Goal: Task Accomplishment & Management: Use online tool/utility

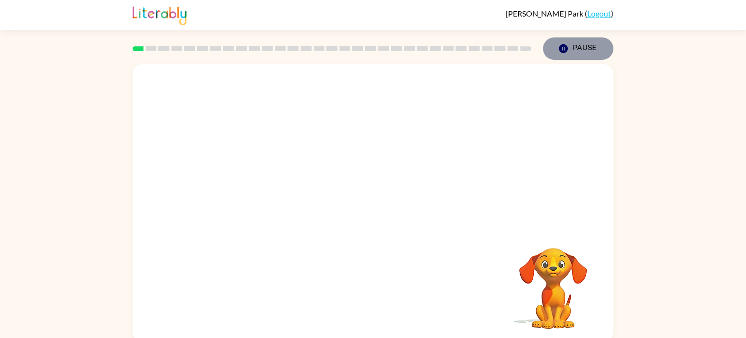
click at [589, 55] on button "Pause Pause" at bounding box center [578, 48] width 70 height 22
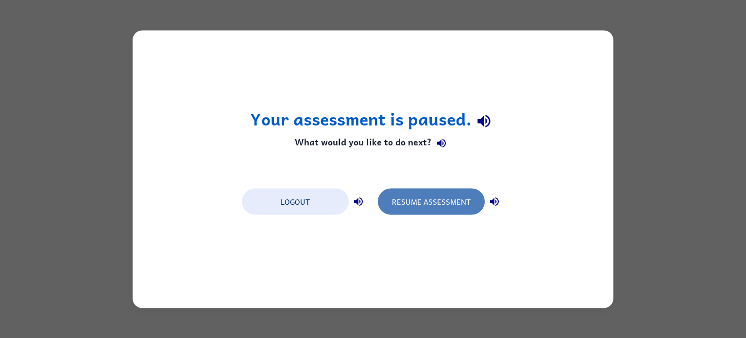
click at [413, 210] on button "Resume Assessment" at bounding box center [431, 201] width 107 height 26
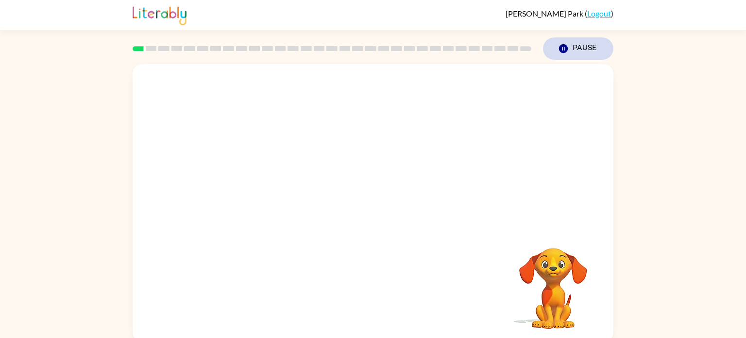
click at [593, 46] on button "Pause Pause" at bounding box center [578, 48] width 70 height 22
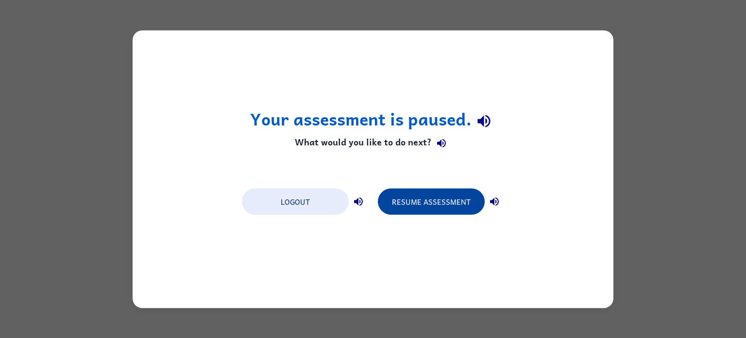
click at [427, 200] on button "Resume Assessment" at bounding box center [431, 201] width 107 height 26
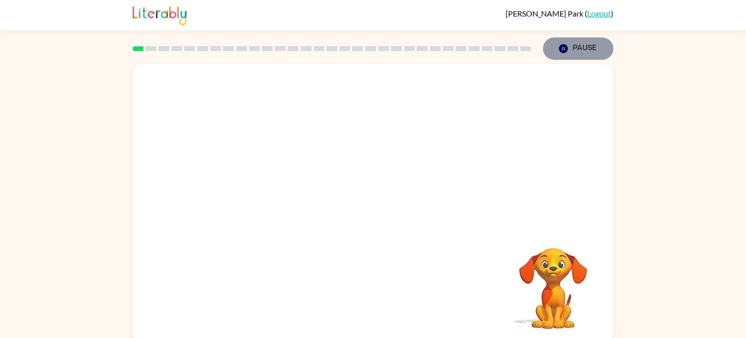
click at [575, 56] on button "Pause Pause" at bounding box center [578, 48] width 70 height 22
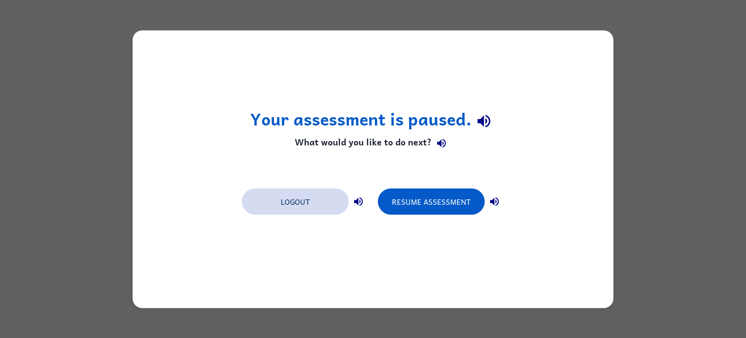
click at [310, 196] on button "Logout" at bounding box center [295, 201] width 107 height 26
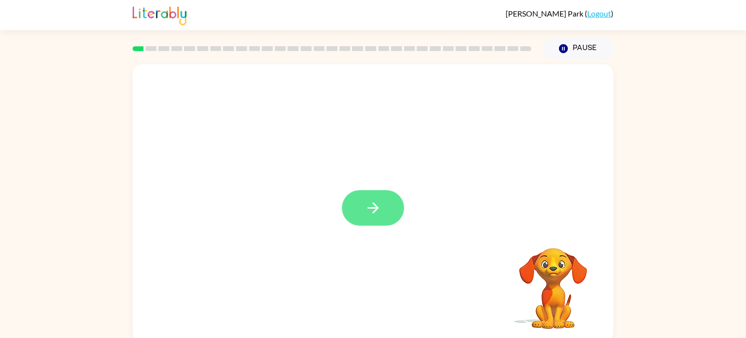
click at [369, 209] on icon "button" at bounding box center [373, 207] width 17 height 17
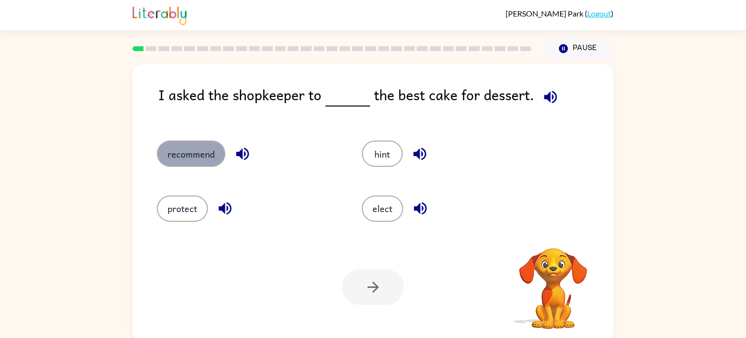
click at [179, 142] on button "recommend" at bounding box center [191, 153] width 69 height 26
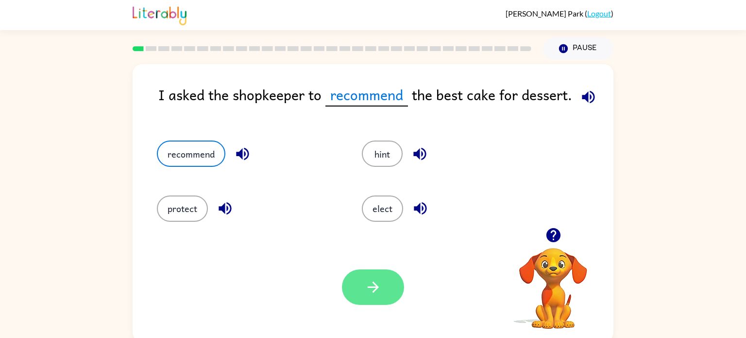
click at [363, 300] on button "button" at bounding box center [373, 286] width 62 height 35
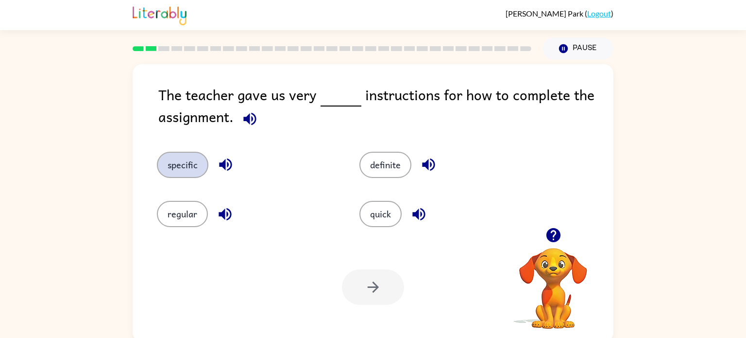
click at [197, 158] on button "specific" at bounding box center [183, 165] width 52 height 26
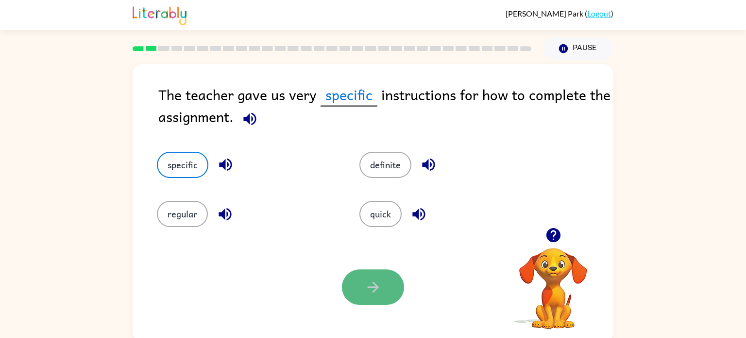
click at [370, 286] on icon "button" at bounding box center [373, 286] width 17 height 17
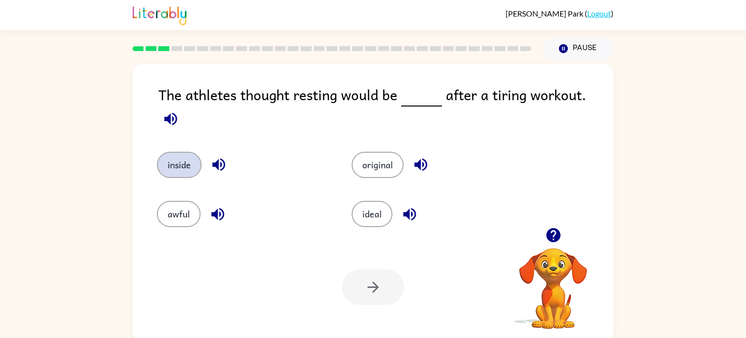
click at [181, 155] on button "inside" at bounding box center [179, 165] width 45 height 26
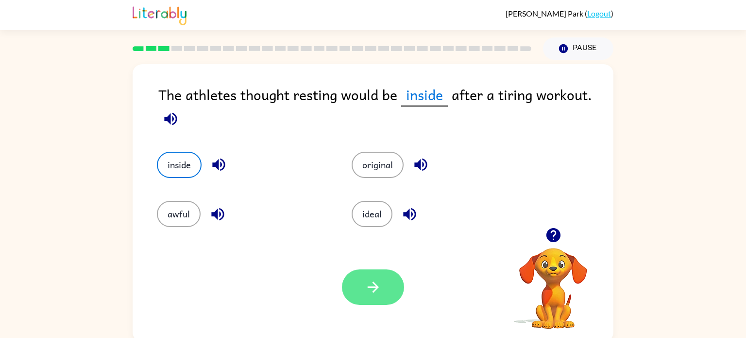
click at [354, 284] on button "button" at bounding box center [373, 286] width 62 height 35
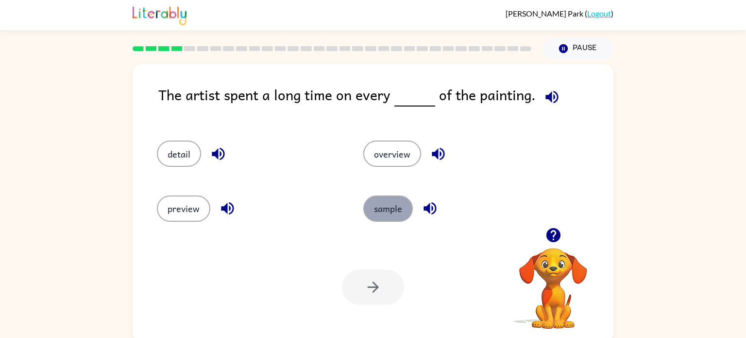
click at [389, 208] on button "sample" at bounding box center [388, 208] width 50 height 26
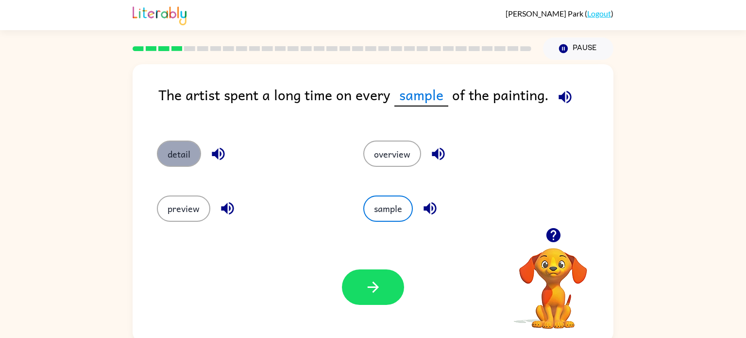
click at [199, 156] on button "detail" at bounding box center [179, 153] width 44 height 26
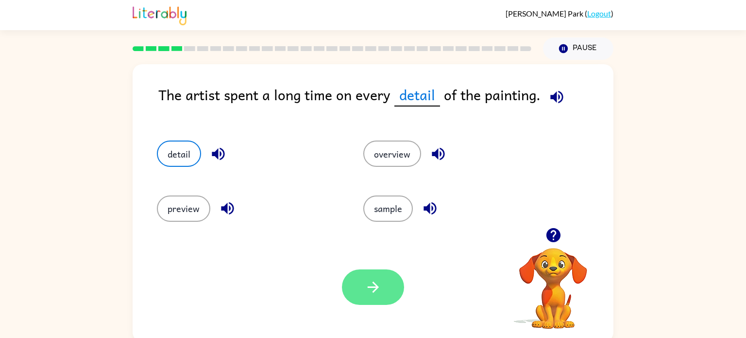
click at [374, 291] on icon "button" at bounding box center [372, 286] width 11 height 11
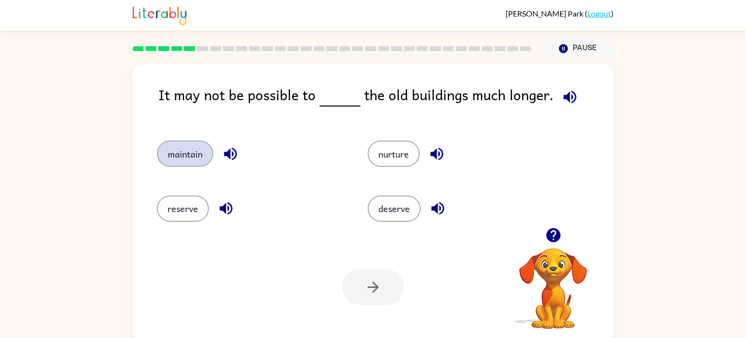
click at [189, 161] on button "maintain" at bounding box center [185, 153] width 56 height 26
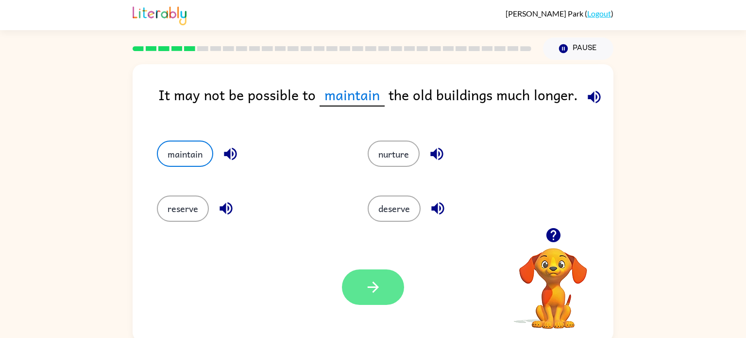
click at [381, 299] on button "button" at bounding box center [373, 286] width 62 height 35
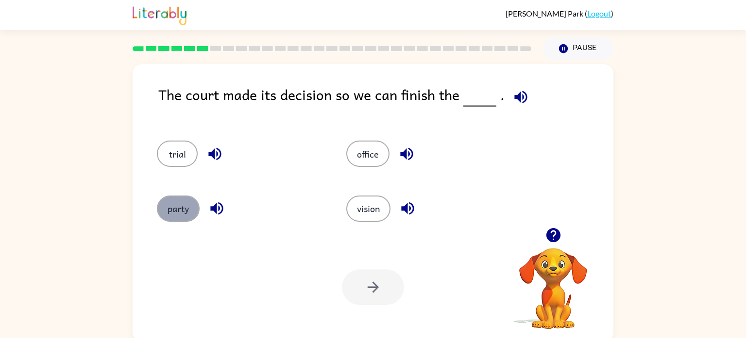
click at [180, 198] on button "party" at bounding box center [178, 208] width 43 height 26
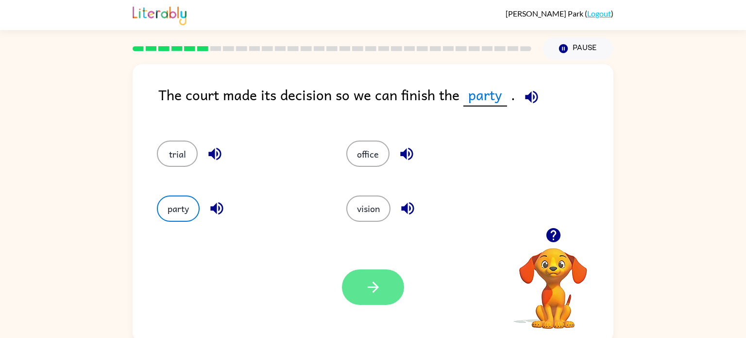
click at [364, 275] on button "button" at bounding box center [373, 286] width 62 height 35
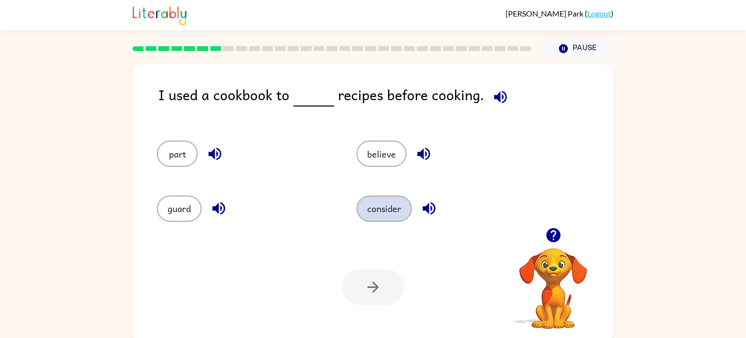
click at [389, 209] on button "consider" at bounding box center [384, 208] width 55 height 26
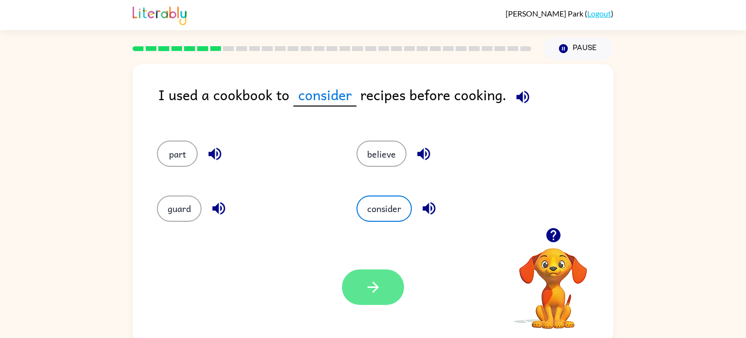
click at [361, 293] on button "button" at bounding box center [373, 286] width 62 height 35
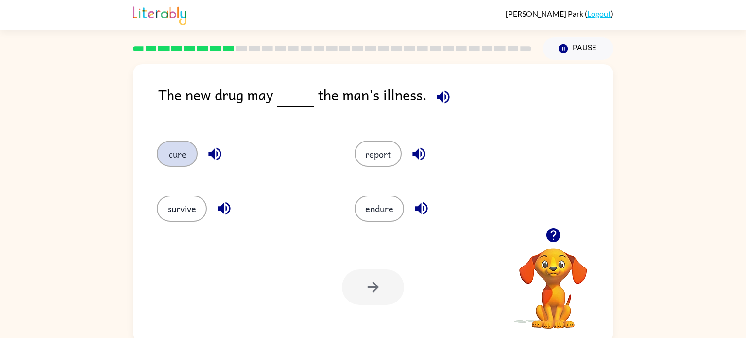
click at [173, 158] on button "cure" at bounding box center [177, 153] width 41 height 26
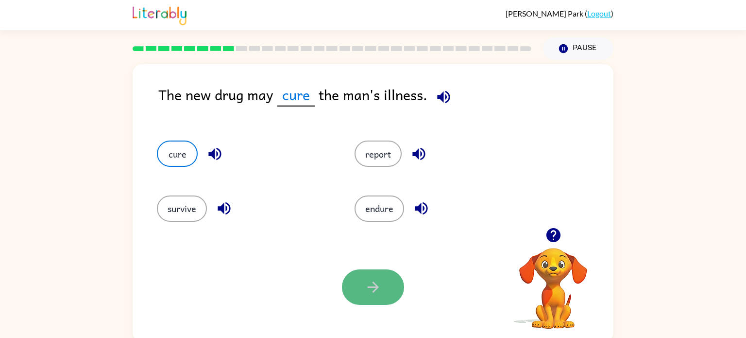
click at [364, 270] on button "button" at bounding box center [373, 286] width 62 height 35
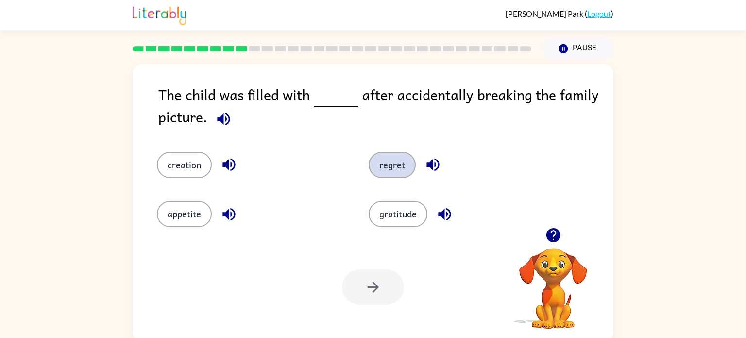
click at [381, 156] on button "regret" at bounding box center [392, 165] width 47 height 26
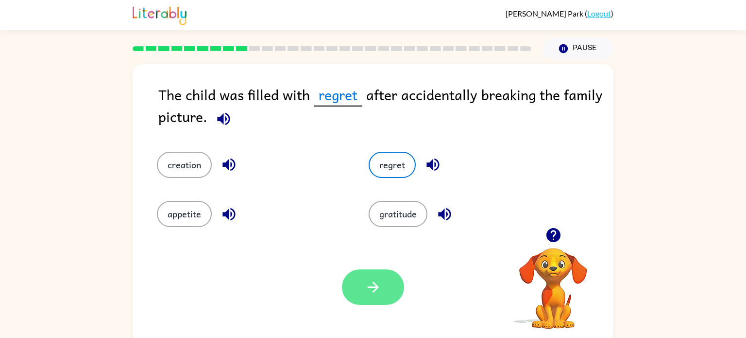
click at [367, 292] on icon "button" at bounding box center [373, 286] width 17 height 17
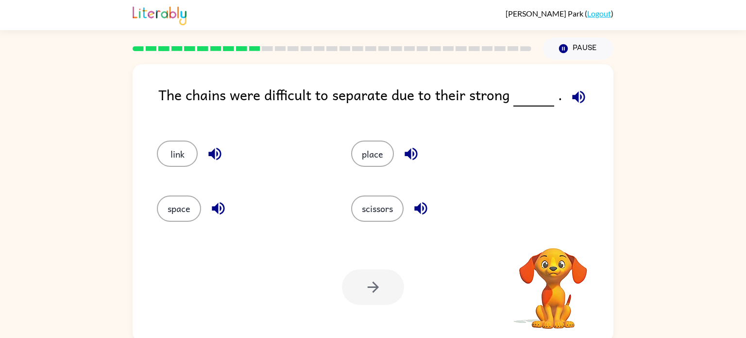
click at [367, 292] on div at bounding box center [373, 286] width 62 height 35
click at [180, 152] on button "link" at bounding box center [177, 153] width 41 height 26
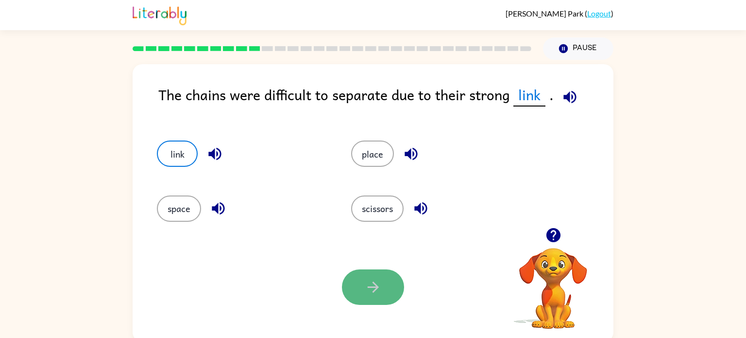
click at [358, 285] on button "button" at bounding box center [373, 286] width 62 height 35
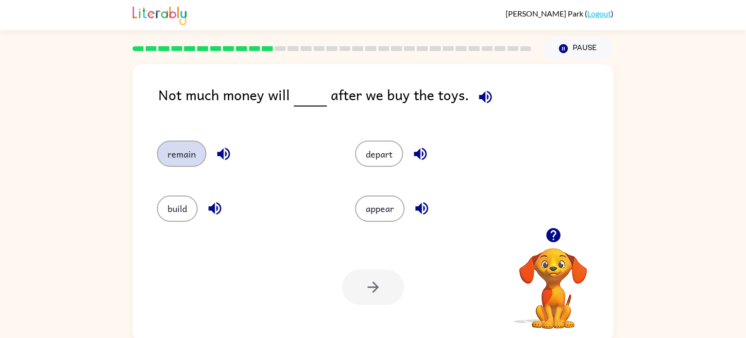
click at [194, 150] on button "remain" at bounding box center [182, 153] width 50 height 26
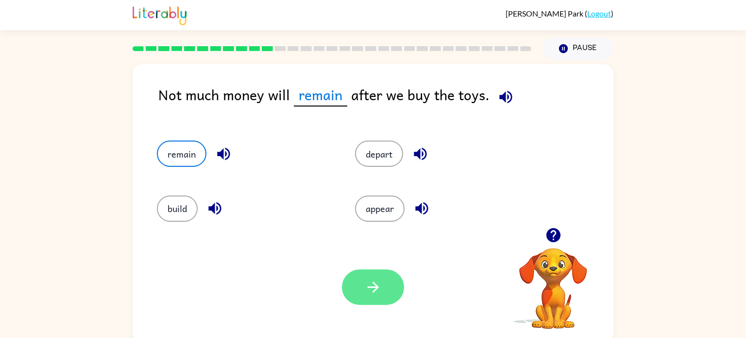
click at [384, 304] on button "button" at bounding box center [373, 286] width 62 height 35
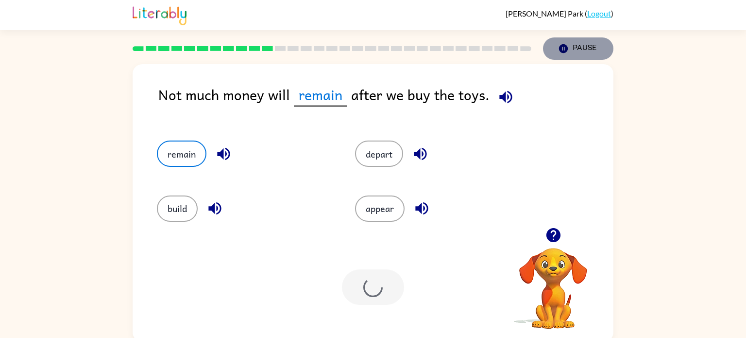
click at [572, 45] on button "Pause Pause" at bounding box center [578, 48] width 70 height 22
click at [567, 47] on icon "button" at bounding box center [563, 48] width 9 height 9
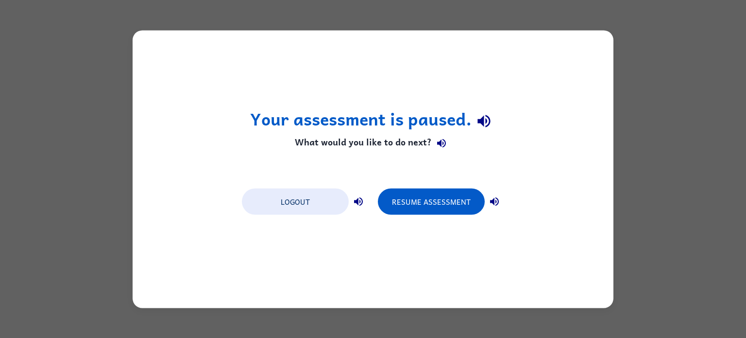
click at [567, 47] on div "Your assessment is paused. What would you like to do next? Logout Resume Assess…" at bounding box center [373, 168] width 481 height 277
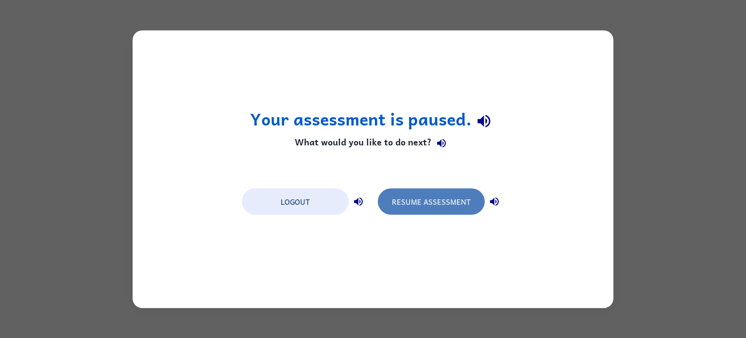
click at [397, 203] on button "Resume Assessment" at bounding box center [431, 201] width 107 height 26
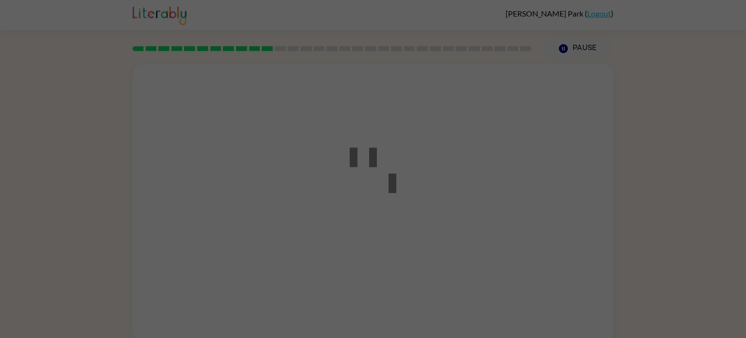
click at [336, 289] on div at bounding box center [373, 169] width 746 height 338
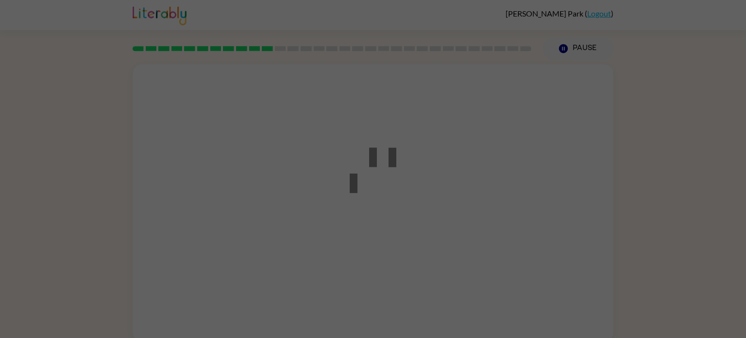
click at [336, 289] on div at bounding box center [373, 169] width 746 height 338
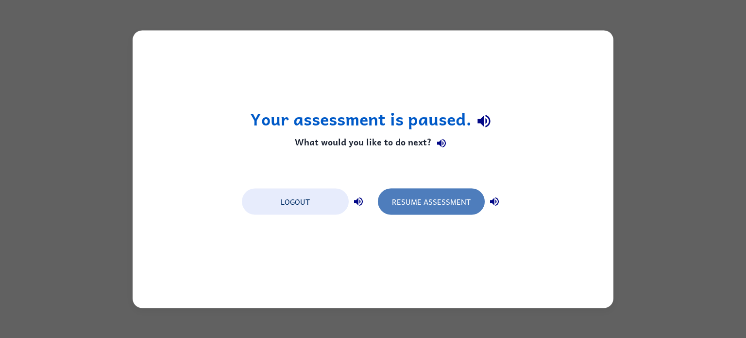
click at [390, 196] on button "Resume Assessment" at bounding box center [431, 201] width 107 height 26
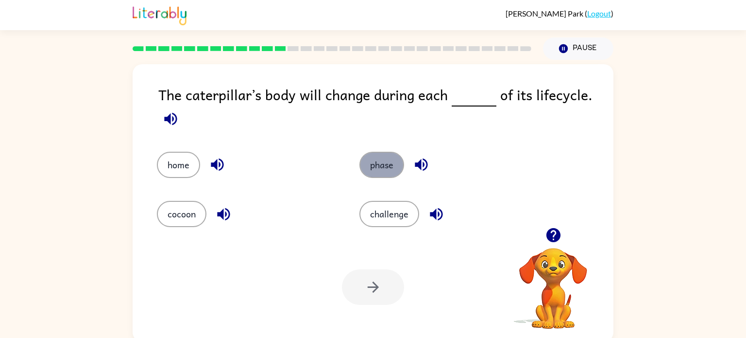
click at [368, 167] on button "phase" at bounding box center [382, 165] width 45 height 26
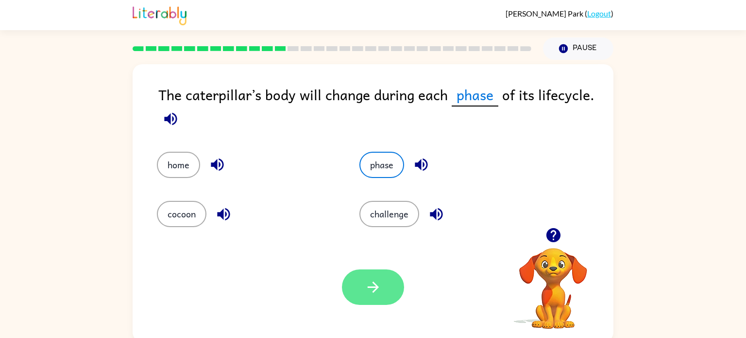
click at [368, 287] on icon "button" at bounding box center [372, 286] width 11 height 11
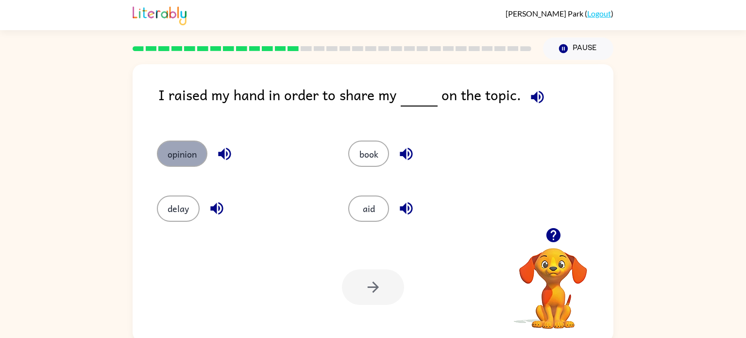
click at [185, 158] on button "opinion" at bounding box center [182, 153] width 51 height 26
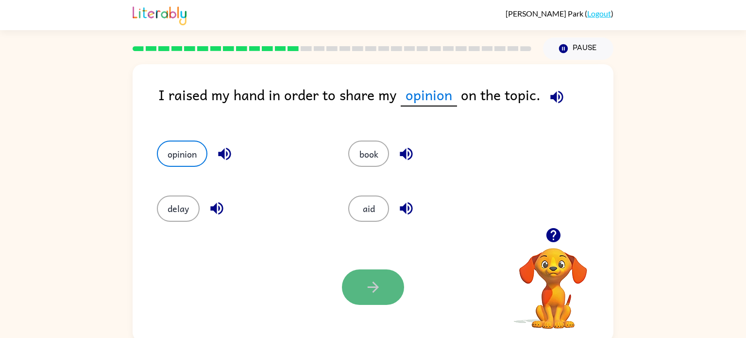
click at [344, 295] on button "button" at bounding box center [373, 286] width 62 height 35
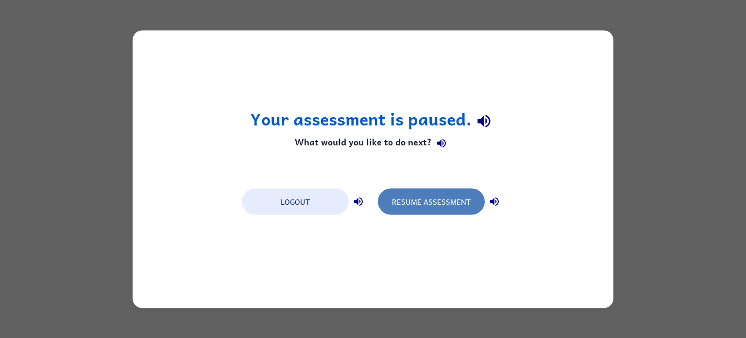
click at [396, 197] on button "Resume Assessment" at bounding box center [431, 201] width 107 height 26
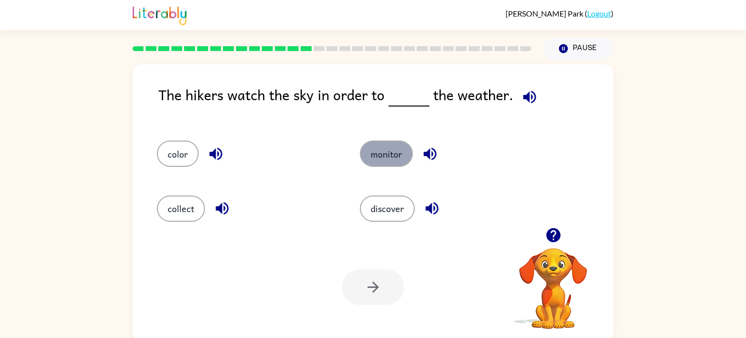
click at [374, 142] on button "monitor" at bounding box center [386, 153] width 53 height 26
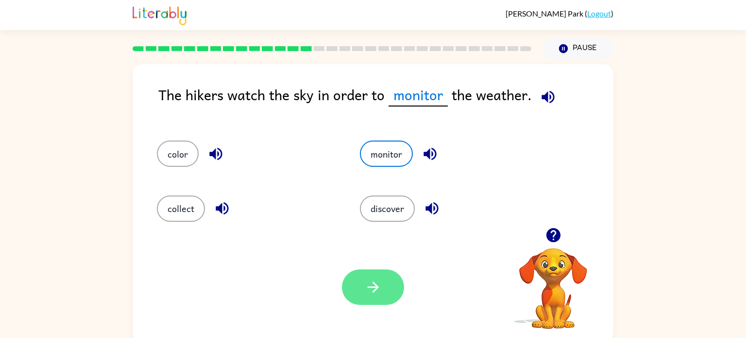
click at [376, 288] on icon "button" at bounding box center [373, 286] width 17 height 17
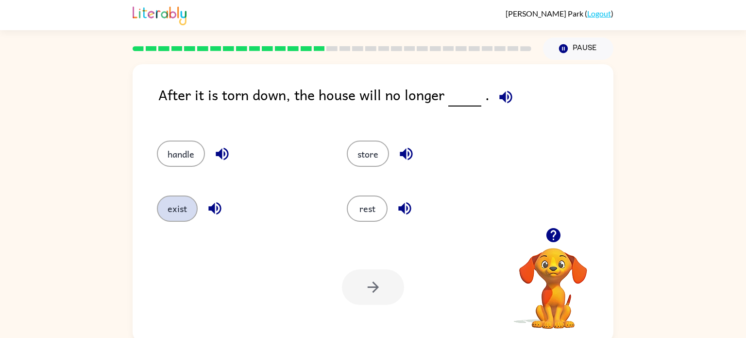
click at [164, 214] on button "exist" at bounding box center [177, 208] width 41 height 26
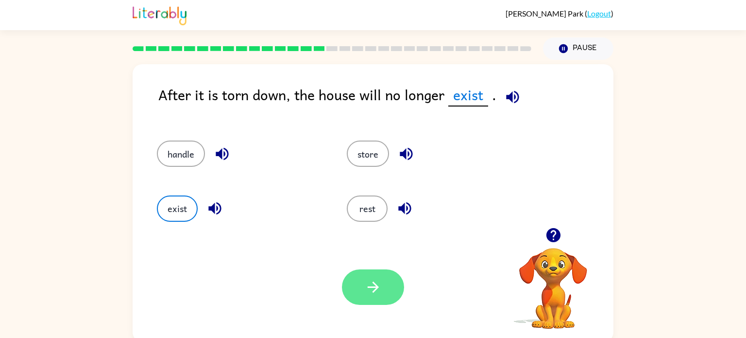
click at [369, 289] on icon "button" at bounding box center [373, 286] width 17 height 17
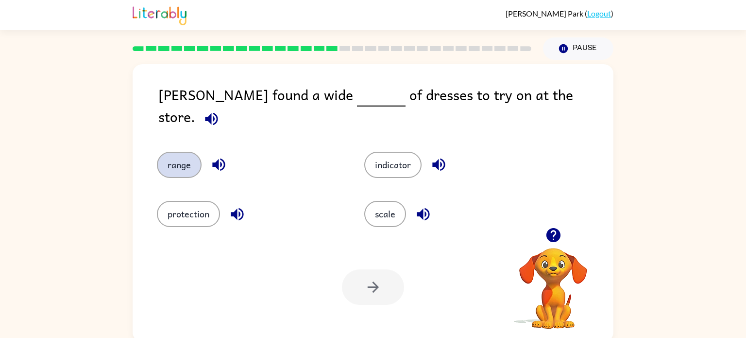
click at [185, 152] on button "range" at bounding box center [179, 165] width 45 height 26
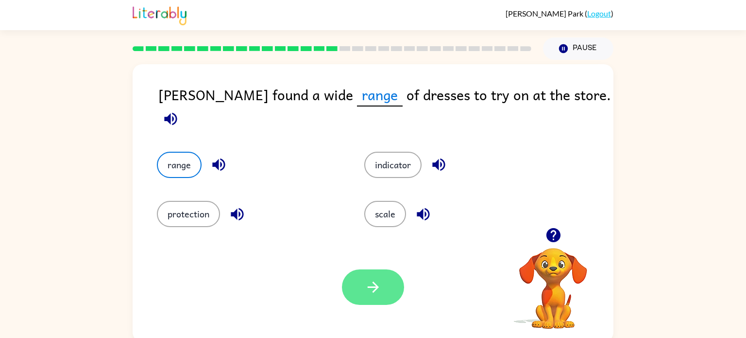
click at [363, 286] on button "button" at bounding box center [373, 286] width 62 height 35
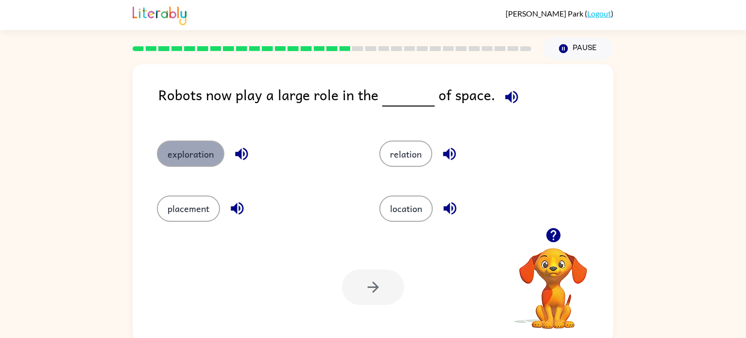
click at [189, 164] on button "exploration" at bounding box center [191, 153] width 68 height 26
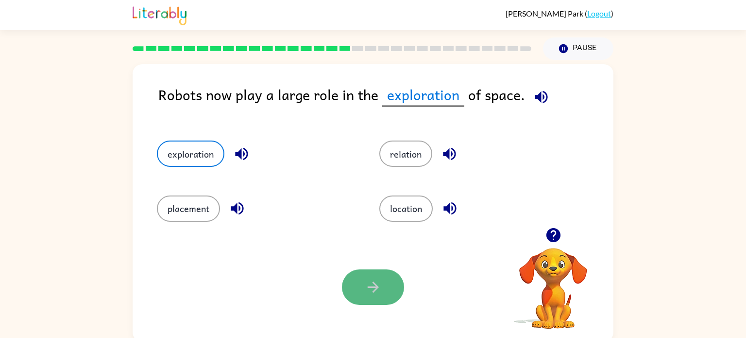
click at [371, 281] on icon "button" at bounding box center [373, 286] width 17 height 17
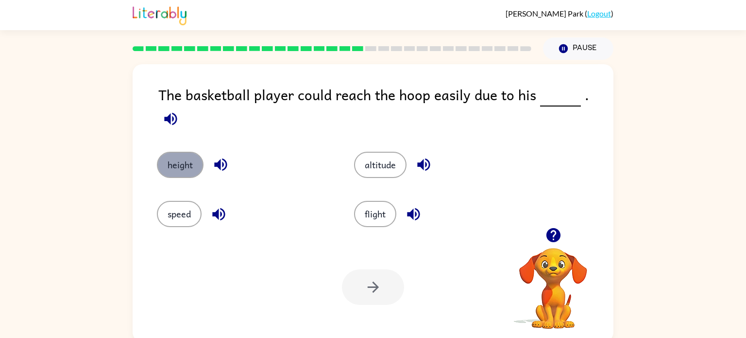
click at [186, 152] on button "height" at bounding box center [180, 165] width 47 height 26
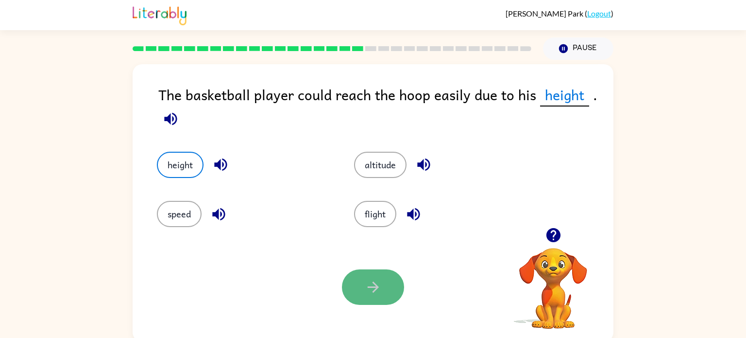
click at [374, 271] on button "button" at bounding box center [373, 286] width 62 height 35
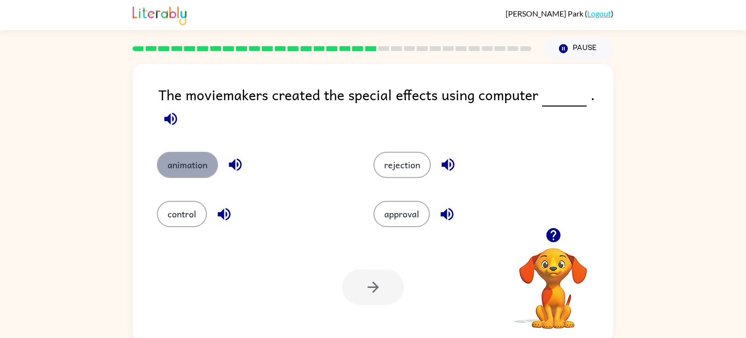
click at [196, 160] on button "animation" at bounding box center [187, 165] width 61 height 26
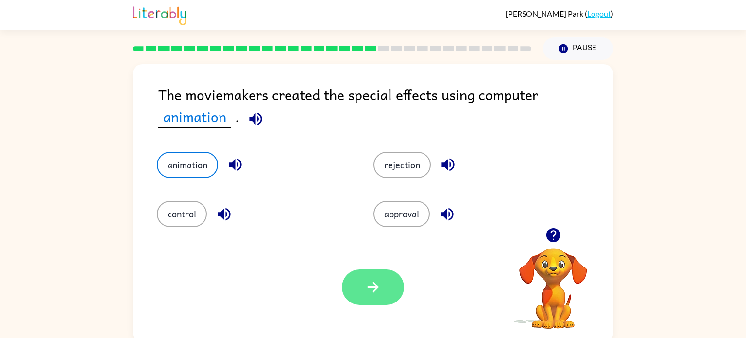
click at [363, 289] on button "button" at bounding box center [373, 286] width 62 height 35
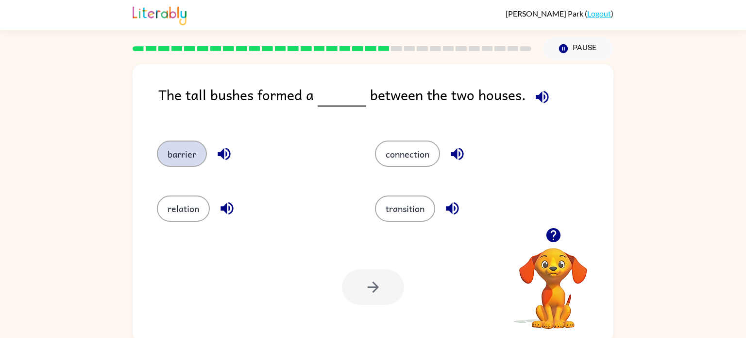
click at [177, 151] on button "barrier" at bounding box center [182, 153] width 50 height 26
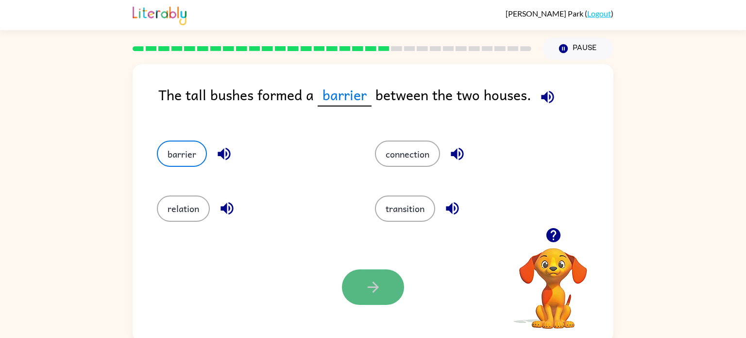
click at [368, 299] on button "button" at bounding box center [373, 286] width 62 height 35
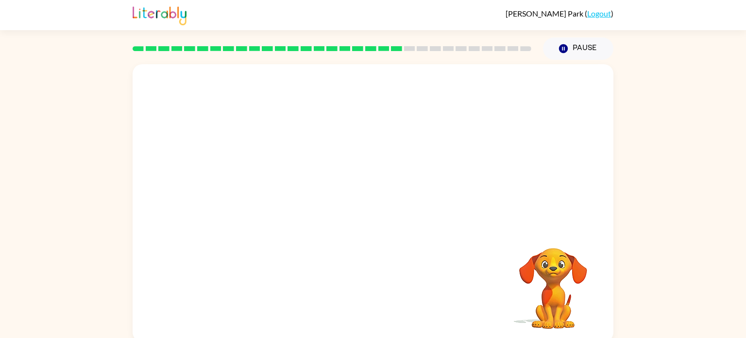
click at [260, 220] on video "Your browser must support playing .mp4 files to use Literably. Please try using…" at bounding box center [373, 145] width 481 height 163
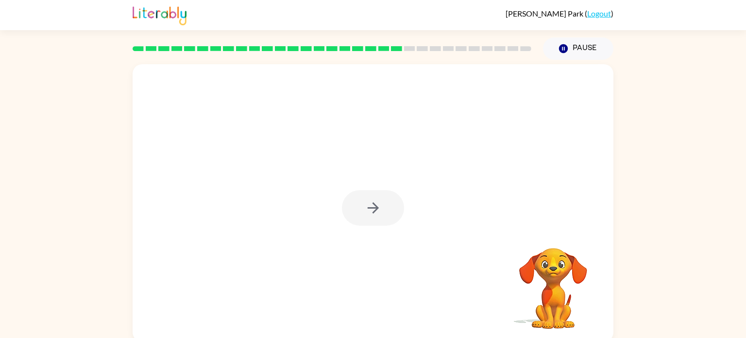
click at [260, 220] on div at bounding box center [373, 202] width 481 height 277
click at [364, 207] on div at bounding box center [373, 207] width 62 height 35
click at [365, 207] on icon "button" at bounding box center [373, 207] width 17 height 17
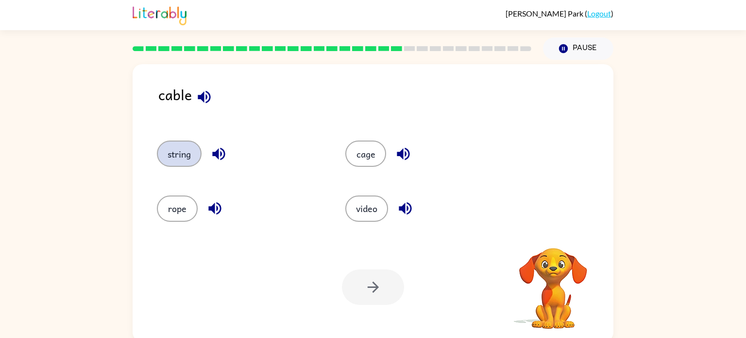
click at [185, 157] on button "string" at bounding box center [179, 153] width 45 height 26
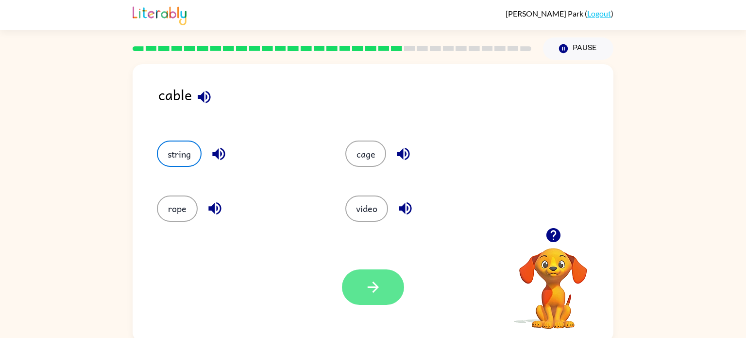
click at [377, 290] on icon "button" at bounding box center [373, 286] width 17 height 17
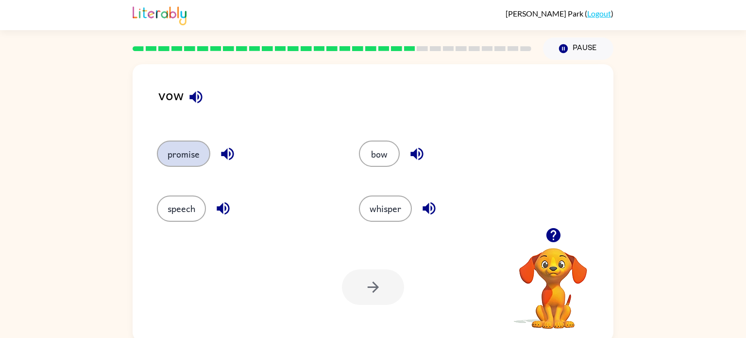
click at [193, 161] on button "promise" at bounding box center [183, 153] width 53 height 26
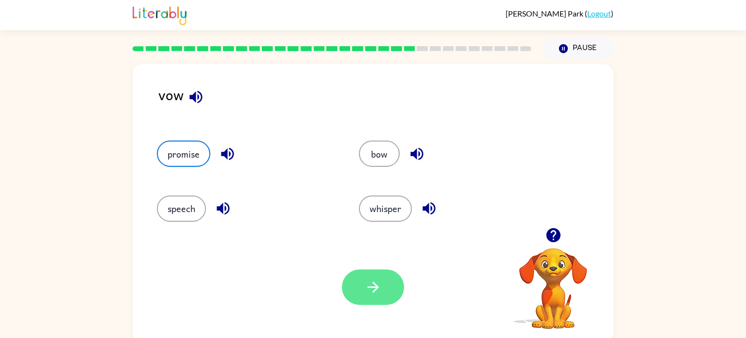
click at [369, 281] on icon "button" at bounding box center [373, 286] width 17 height 17
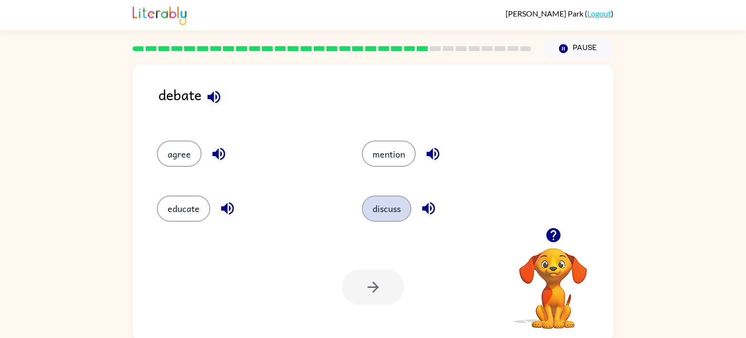
click at [365, 203] on button "discuss" at bounding box center [387, 208] width 50 height 26
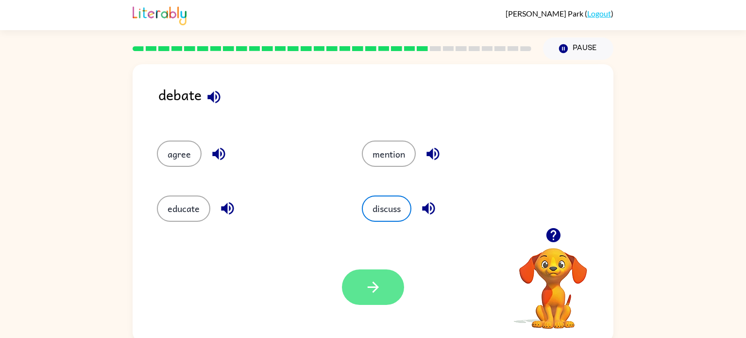
click at [362, 278] on button "button" at bounding box center [373, 286] width 62 height 35
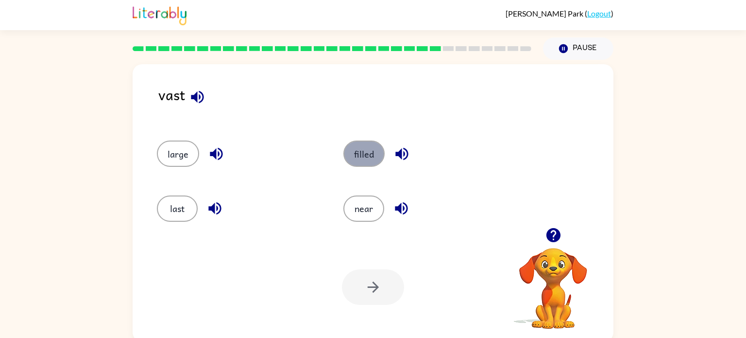
click at [360, 157] on button "filled" at bounding box center [364, 153] width 41 height 26
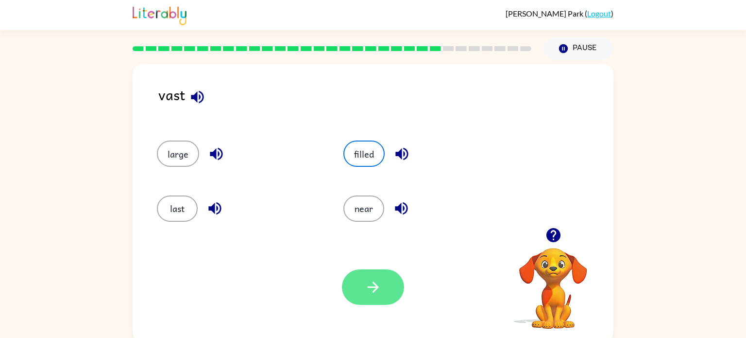
click at [363, 275] on button "button" at bounding box center [373, 286] width 62 height 35
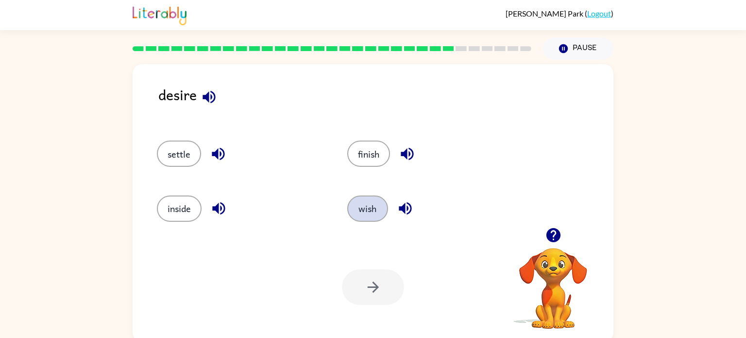
click at [360, 212] on button "wish" at bounding box center [367, 208] width 41 height 26
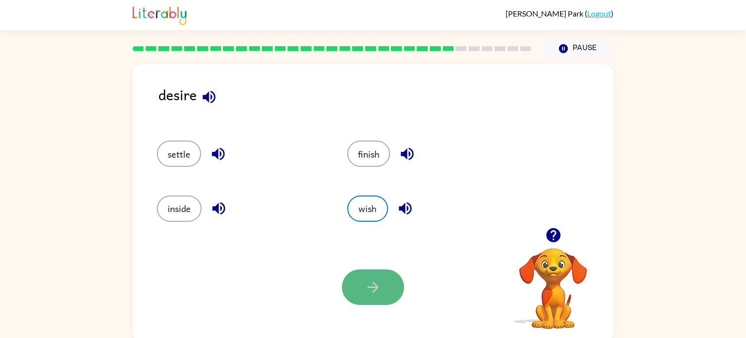
click at [384, 292] on button "button" at bounding box center [373, 286] width 62 height 35
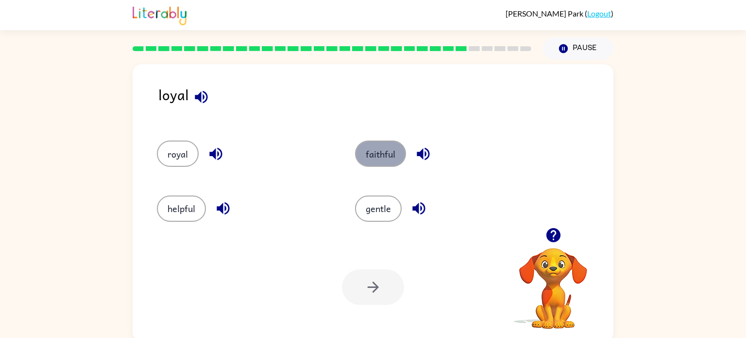
click at [372, 157] on button "faithful" at bounding box center [380, 153] width 51 height 26
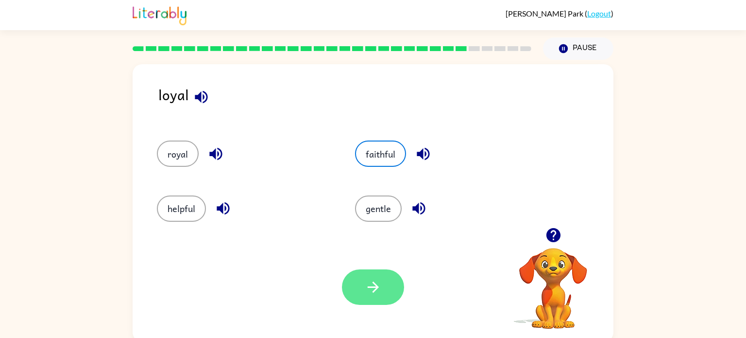
click at [362, 274] on button "button" at bounding box center [373, 286] width 62 height 35
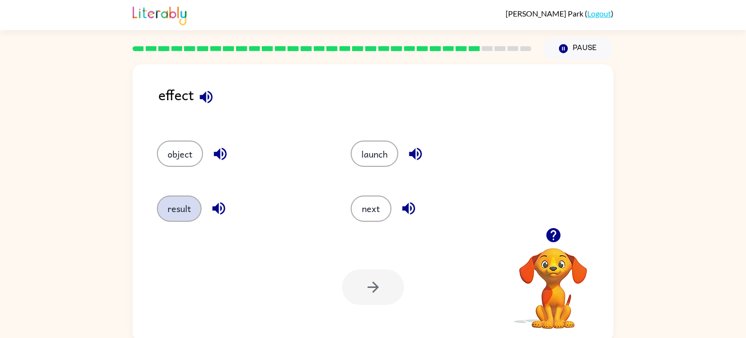
click at [191, 206] on button "result" at bounding box center [179, 208] width 45 height 26
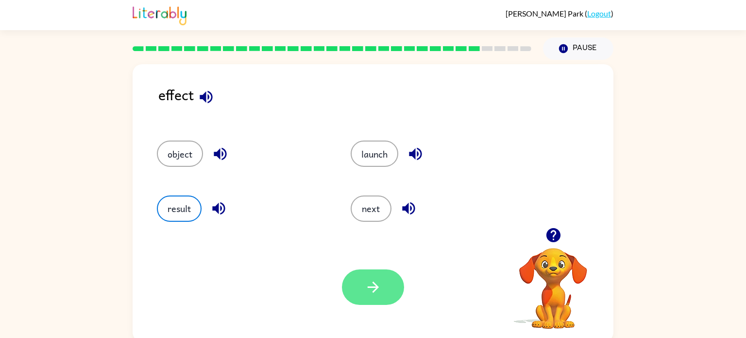
click at [363, 281] on button "button" at bounding box center [373, 286] width 62 height 35
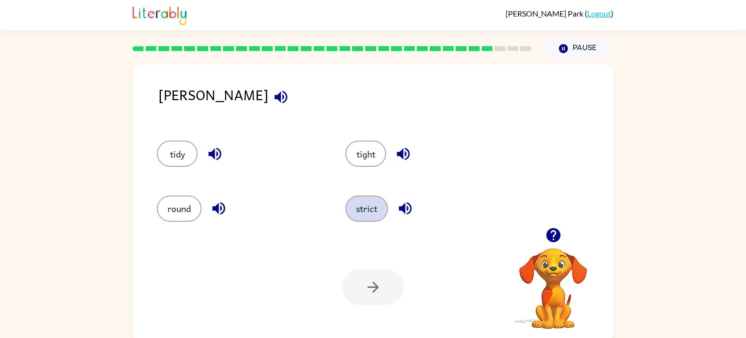
click at [377, 205] on button "strict" at bounding box center [366, 208] width 43 height 26
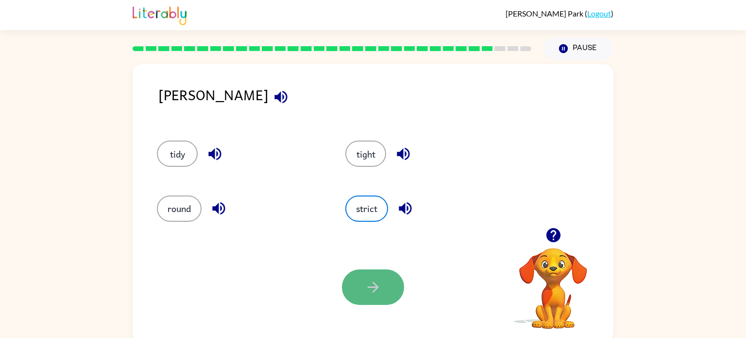
click at [361, 290] on button "button" at bounding box center [373, 286] width 62 height 35
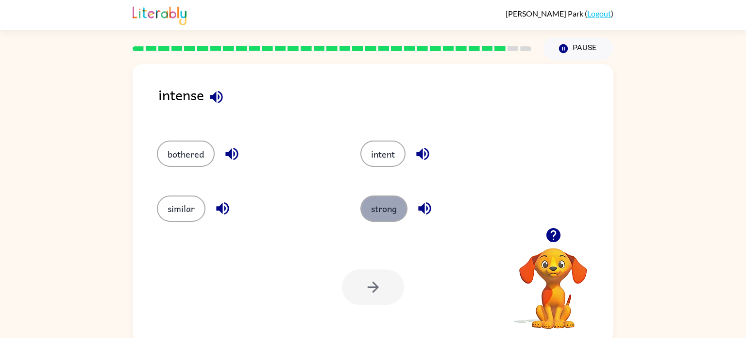
click at [379, 204] on button "strong" at bounding box center [384, 208] width 47 height 26
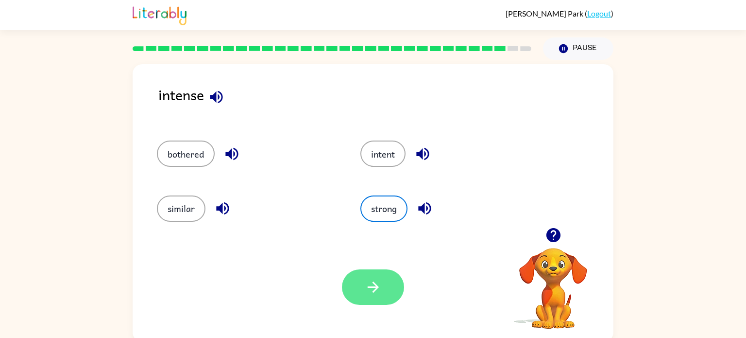
click at [361, 287] on button "button" at bounding box center [373, 286] width 62 height 35
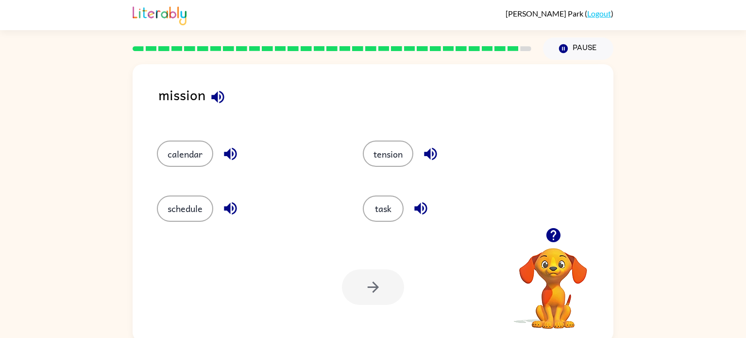
click at [376, 236] on div "Your browser must support playing .mp4 files to use Literably. Please try using…" at bounding box center [373, 286] width 481 height 109
click at [383, 217] on button "task" at bounding box center [383, 208] width 41 height 26
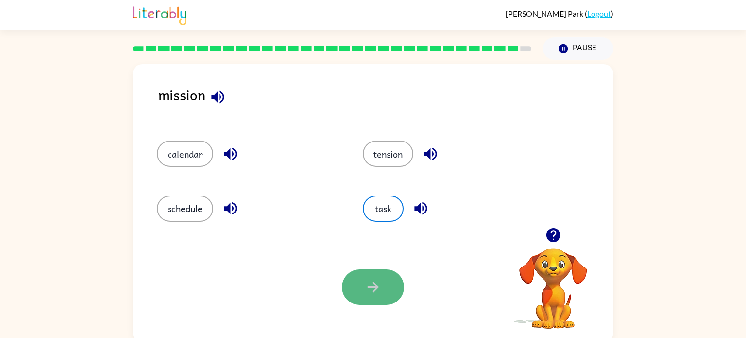
click at [365, 288] on icon "button" at bounding box center [373, 286] width 17 height 17
